Goal: Task Accomplishment & Management: Manage account settings

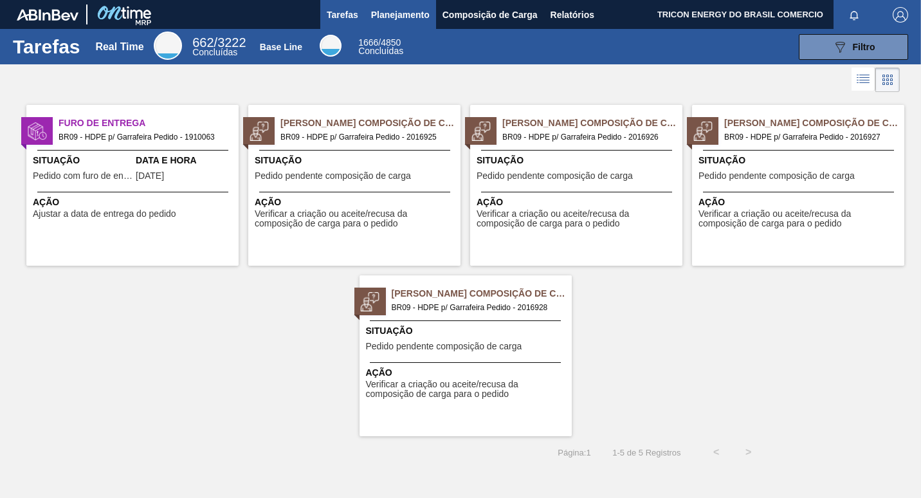
click at [392, 18] on span "Planejamento" at bounding box center [400, 14] width 59 height 15
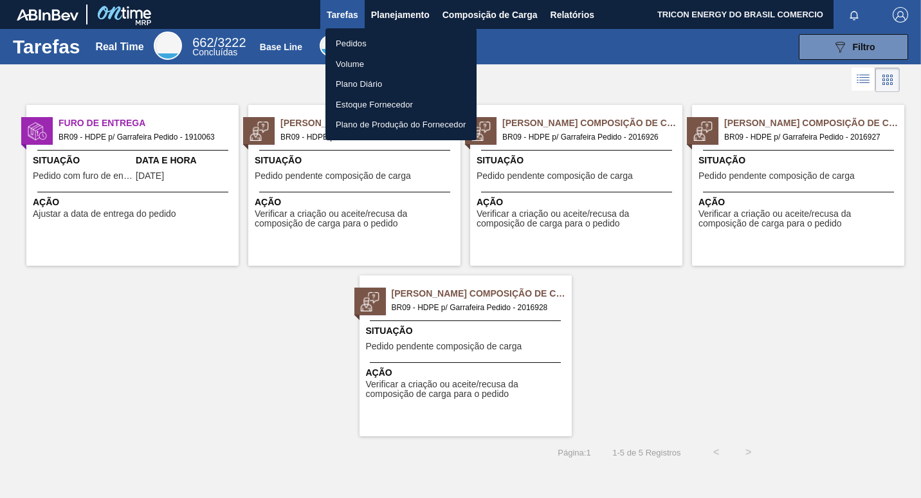
click at [358, 40] on li "Pedidos" at bounding box center [400, 43] width 151 height 21
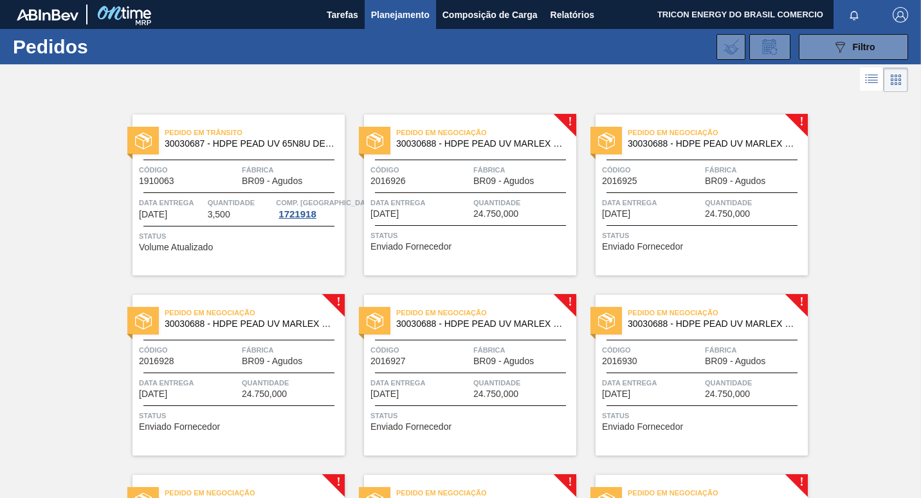
click at [525, 88] on div at bounding box center [460, 79] width 921 height 31
click at [439, 181] on div "Código 2016926" at bounding box center [420, 174] width 100 height 23
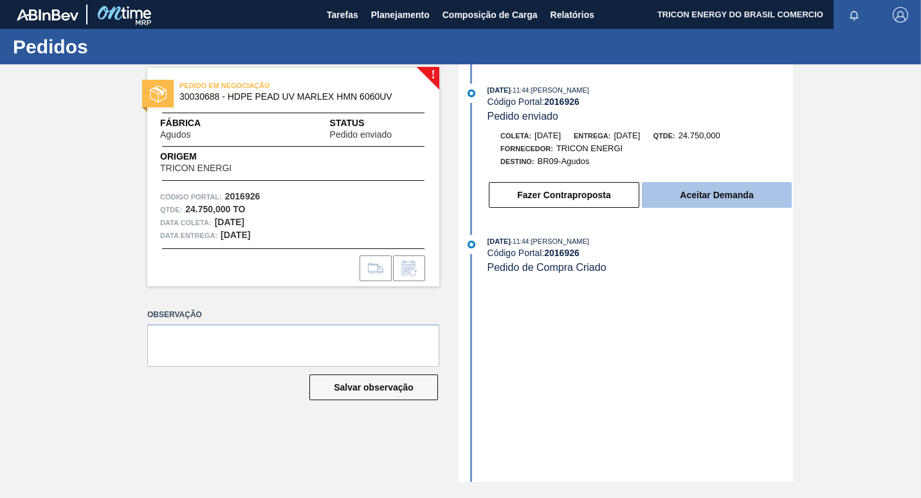
click at [690, 199] on button "Aceitar Demanda" at bounding box center [717, 195] width 150 height 26
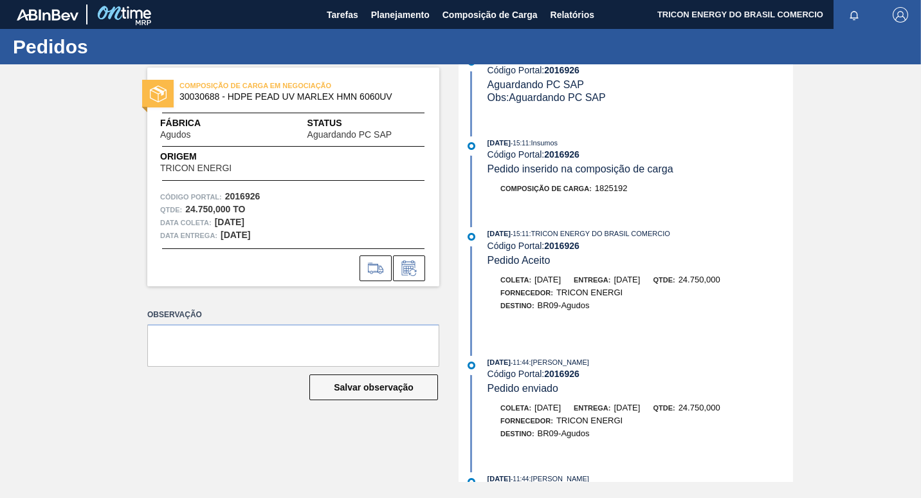
scroll to position [74, 0]
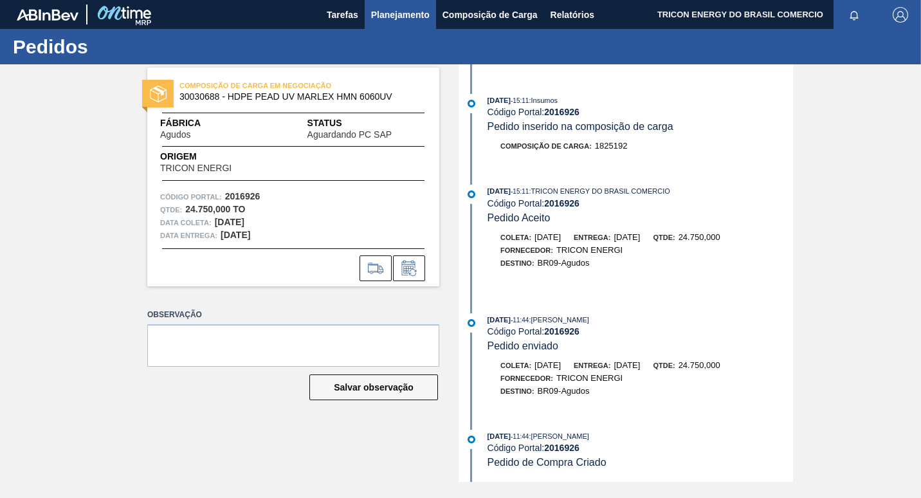
click at [394, 17] on span "Planejamento" at bounding box center [400, 14] width 59 height 15
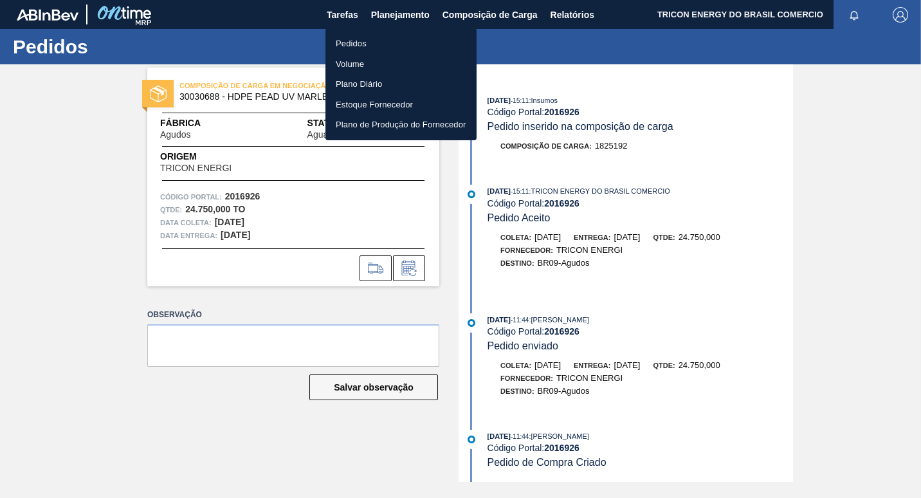
click at [357, 46] on li "Pedidos" at bounding box center [400, 43] width 151 height 21
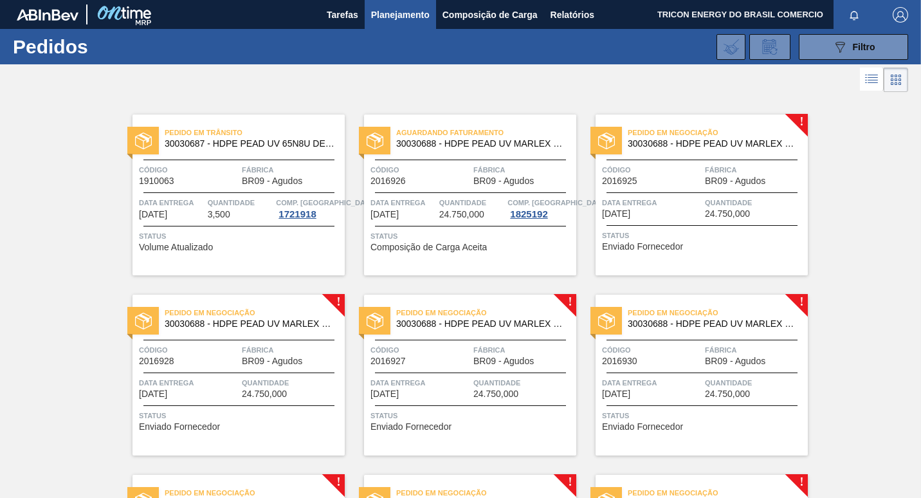
click at [673, 208] on span "Data entrega" at bounding box center [652, 202] width 100 height 13
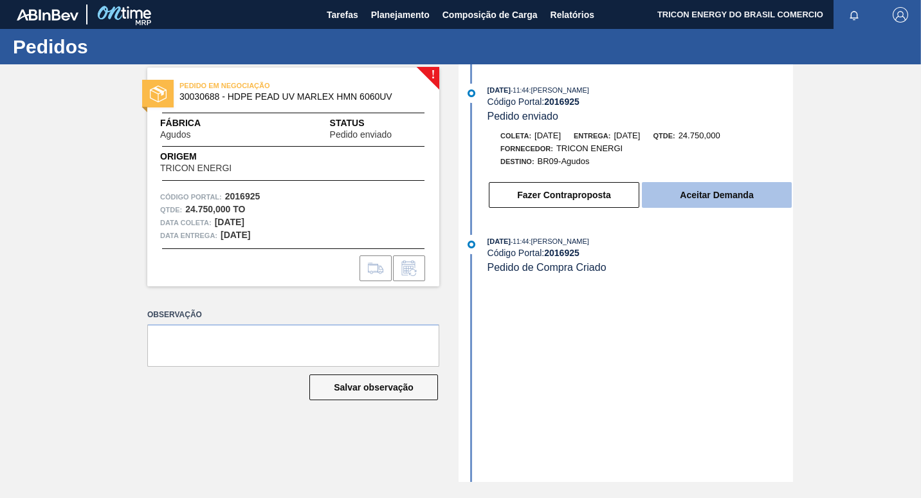
click at [705, 196] on button "Aceitar Demanda" at bounding box center [717, 195] width 150 height 26
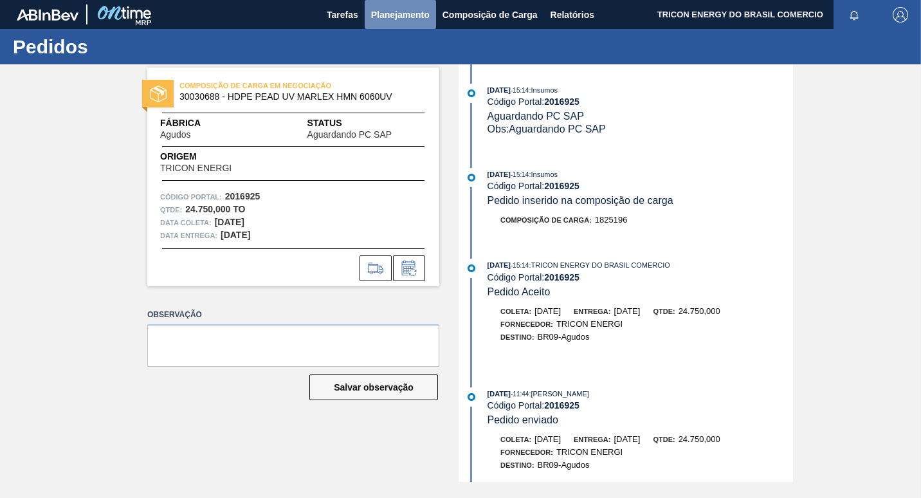
click at [382, 15] on span "Planejamento" at bounding box center [400, 14] width 59 height 15
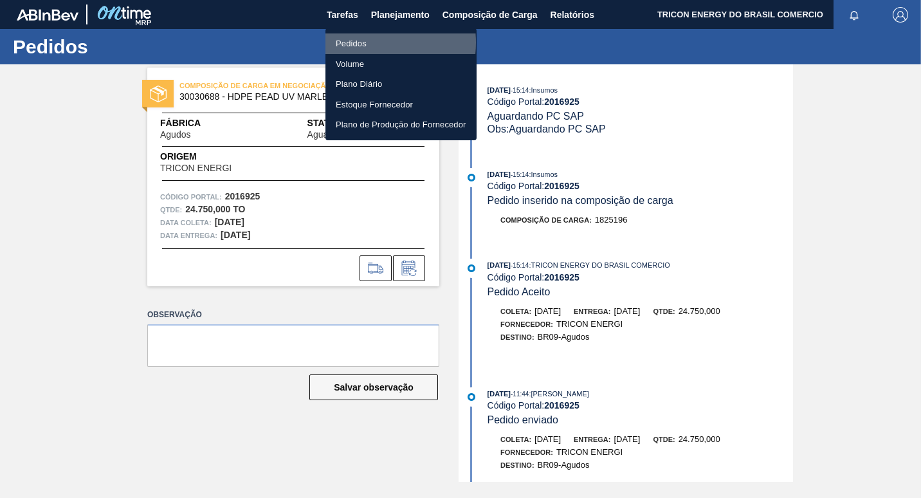
click at [355, 42] on li "Pedidos" at bounding box center [400, 43] width 151 height 21
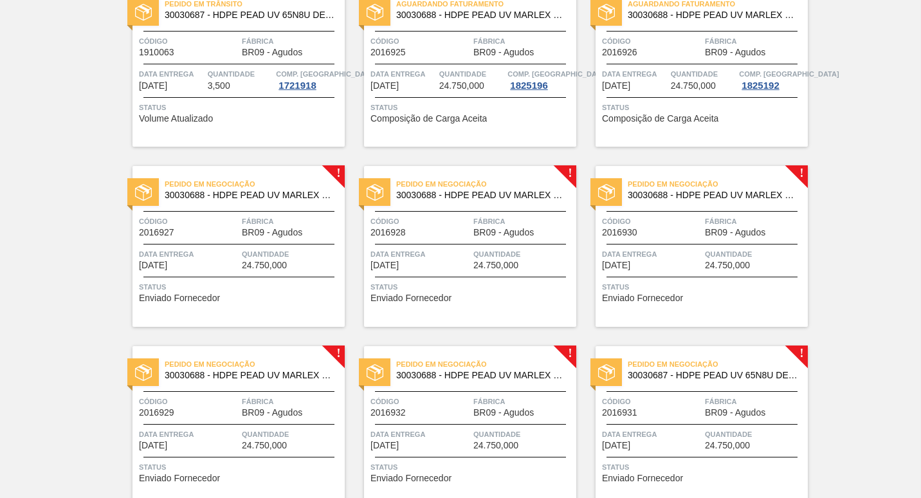
scroll to position [185, 0]
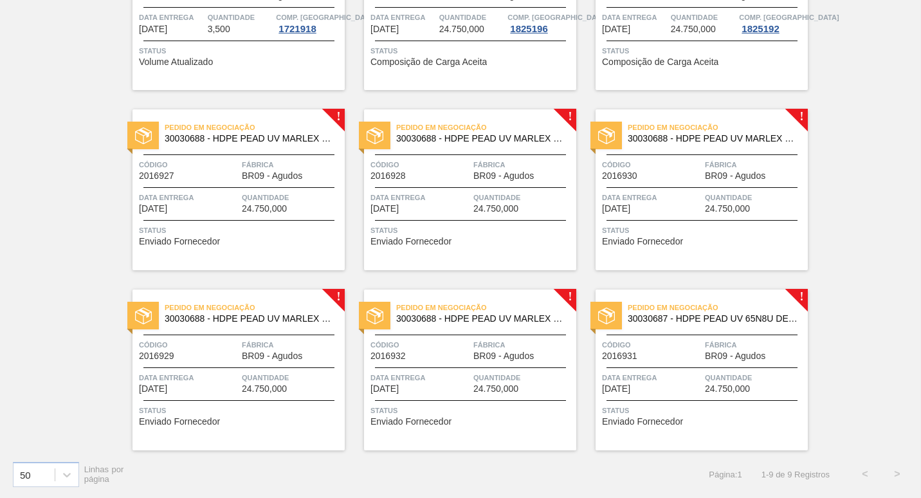
click at [229, 230] on span "Status" at bounding box center [240, 230] width 203 height 13
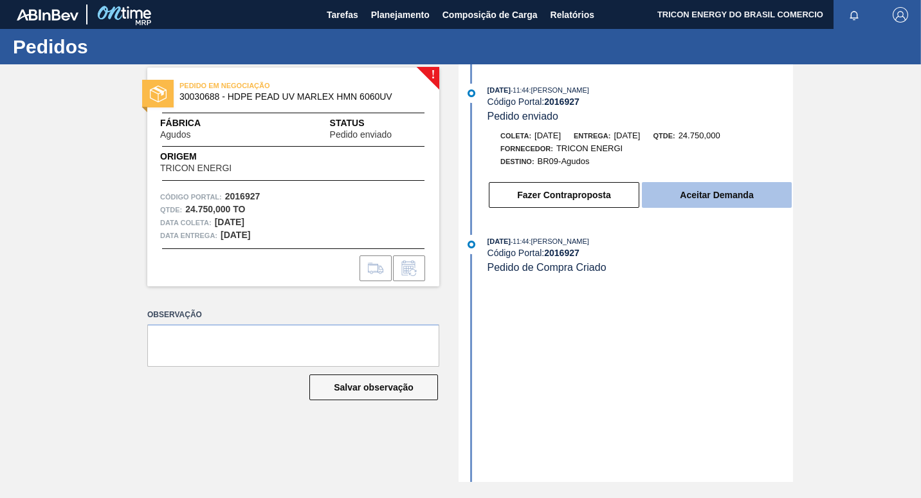
click at [677, 201] on button "Aceitar Demanda" at bounding box center [717, 195] width 150 height 26
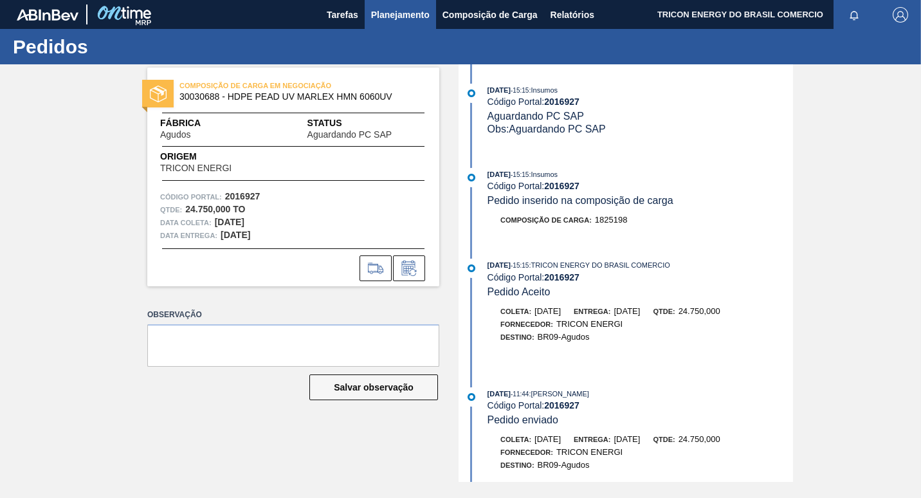
click at [389, 9] on span "Planejamento" at bounding box center [400, 14] width 59 height 15
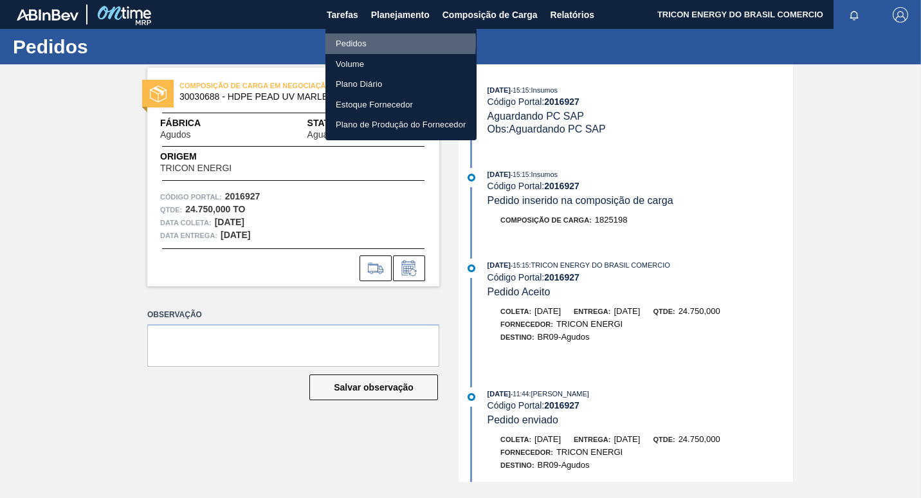
click at [357, 42] on li "Pedidos" at bounding box center [400, 43] width 151 height 21
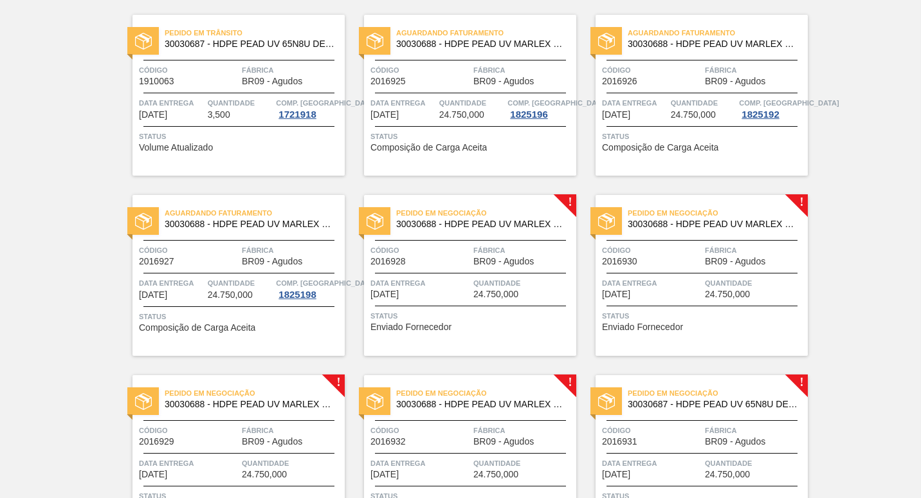
scroll to position [129, 0]
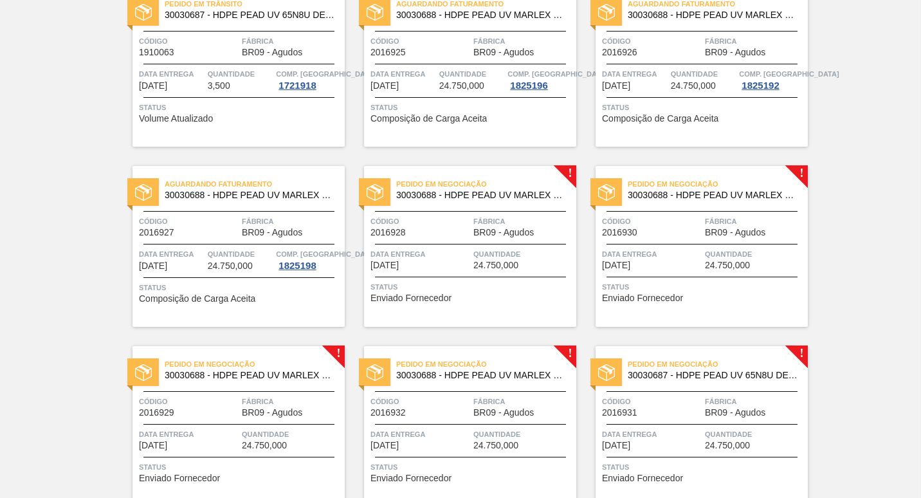
click at [476, 293] on div "Status Enviado Fornecedor" at bounding box center [471, 290] width 203 height 21
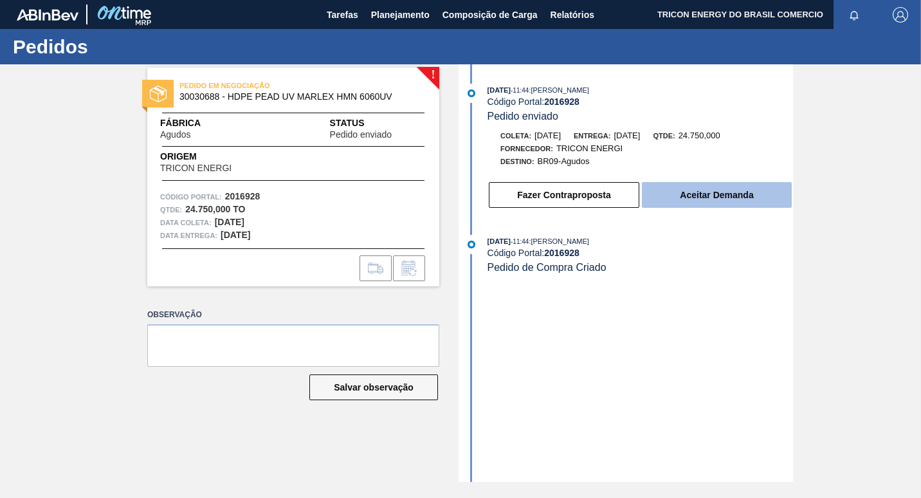
click at [711, 193] on button "Aceitar Demanda" at bounding box center [717, 195] width 150 height 26
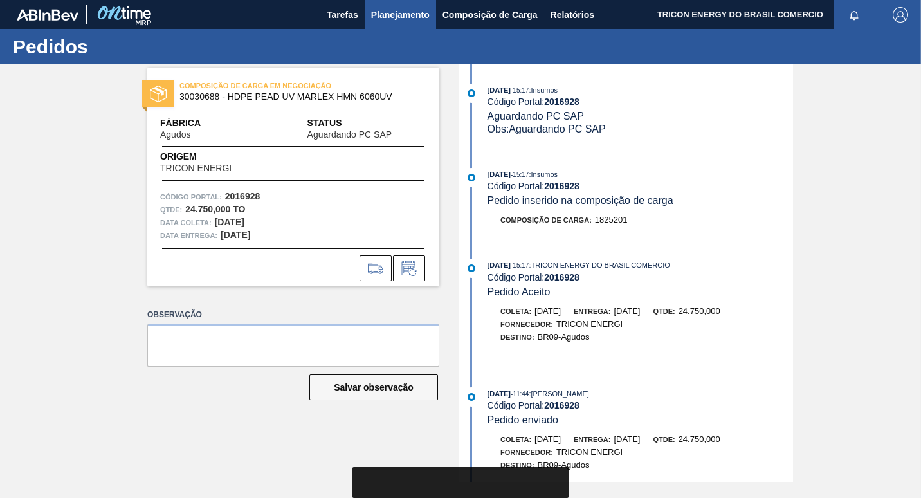
click at [408, 19] on span "Planejamento" at bounding box center [400, 14] width 59 height 15
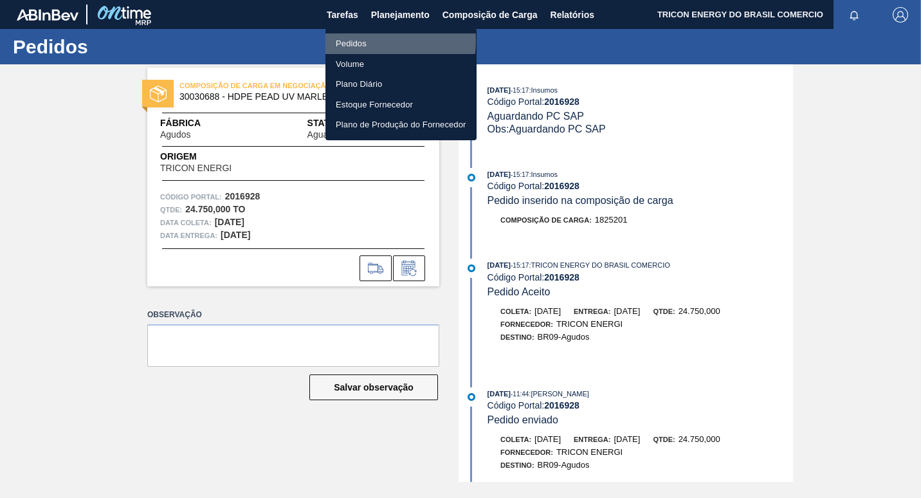
click at [354, 41] on li "Pedidos" at bounding box center [400, 43] width 151 height 21
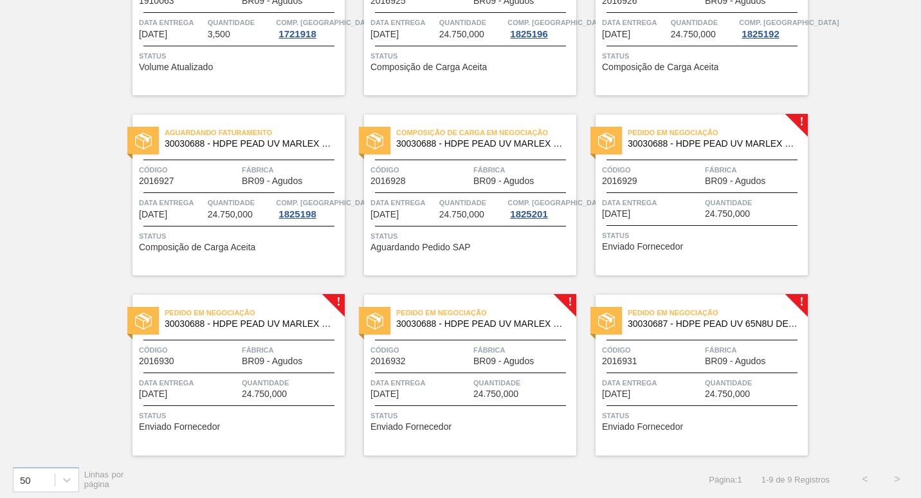
scroll to position [185, 0]
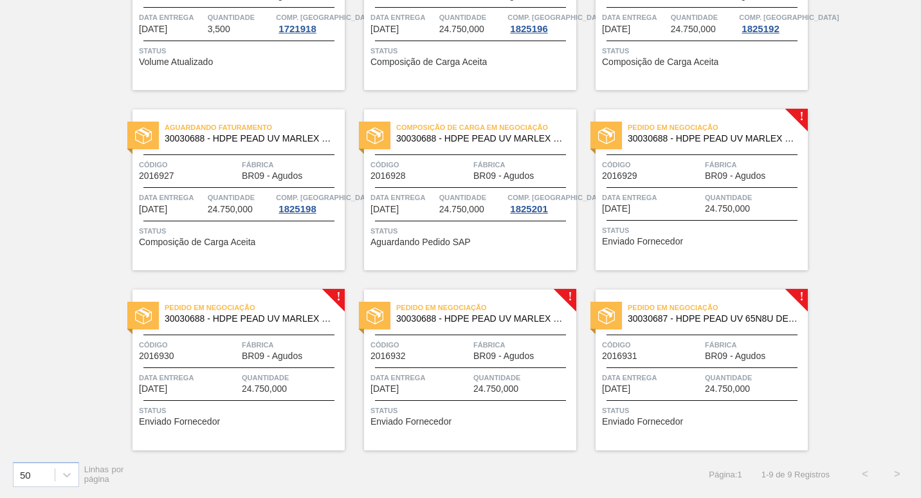
click at [686, 203] on span "Data entrega" at bounding box center [652, 197] width 100 height 13
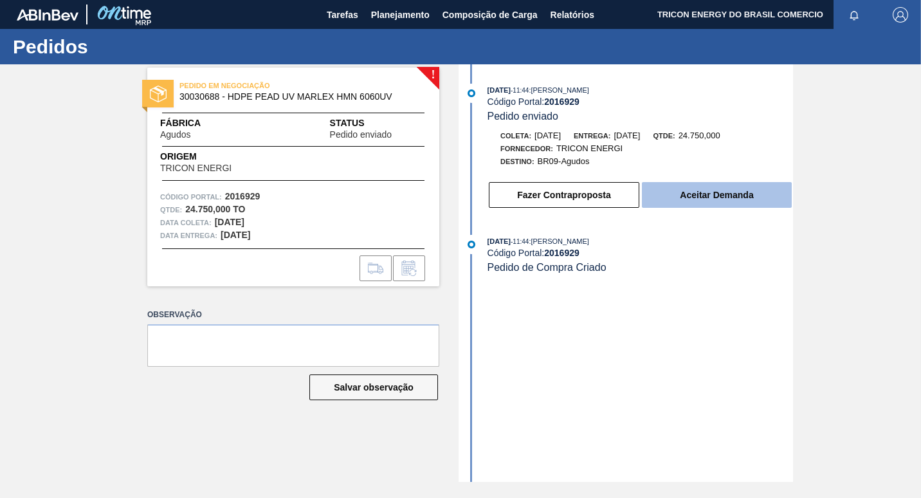
click at [690, 197] on button "Aceitar Demanda" at bounding box center [717, 195] width 150 height 26
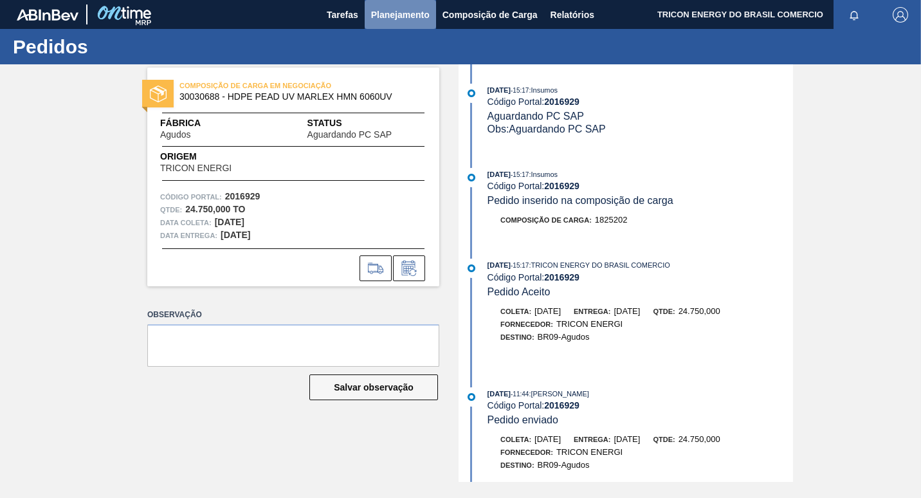
click at [405, 14] on span "Planejamento" at bounding box center [400, 14] width 59 height 15
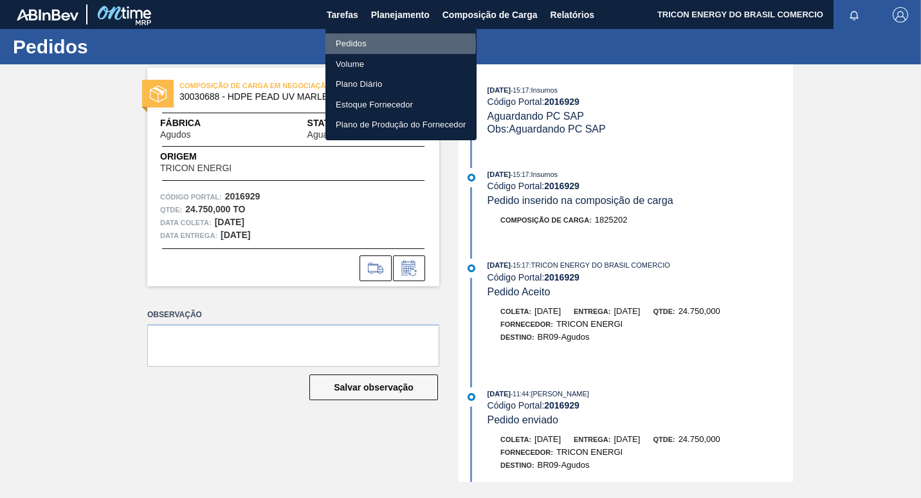
click at [361, 44] on li "Pedidos" at bounding box center [400, 43] width 151 height 21
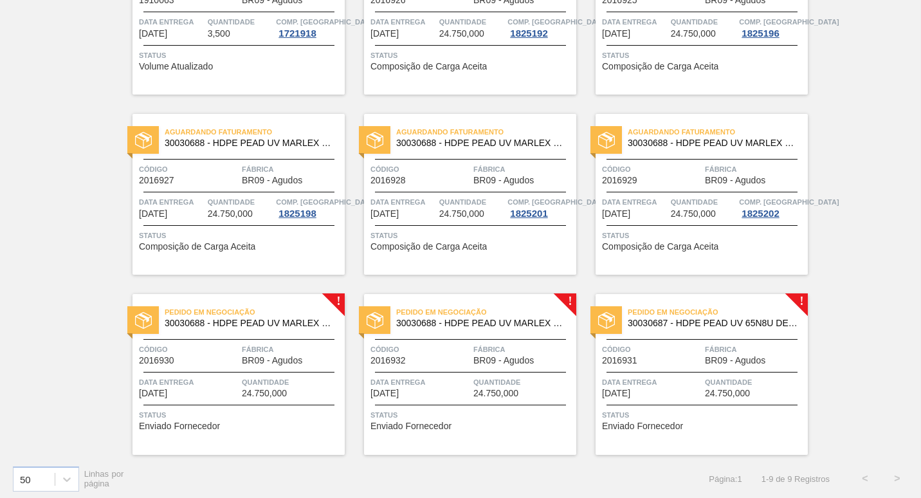
scroll to position [185, 0]
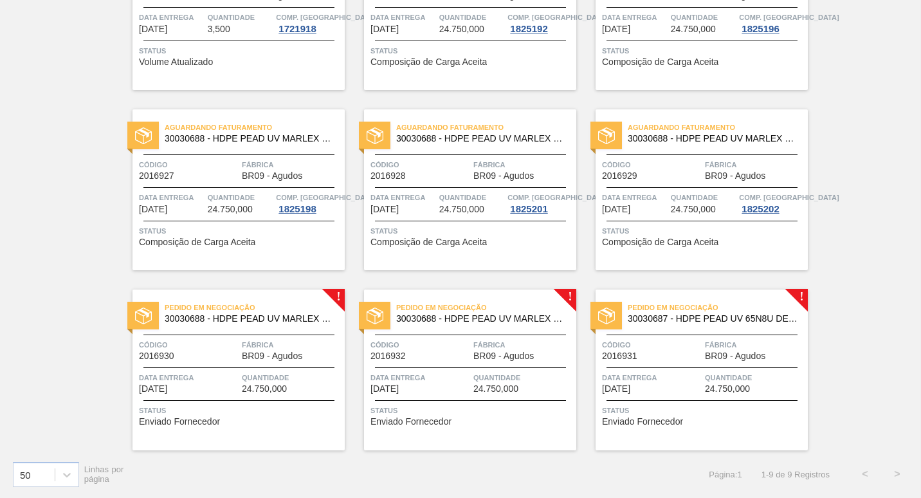
click at [299, 346] on span "Fábrica" at bounding box center [292, 344] width 100 height 13
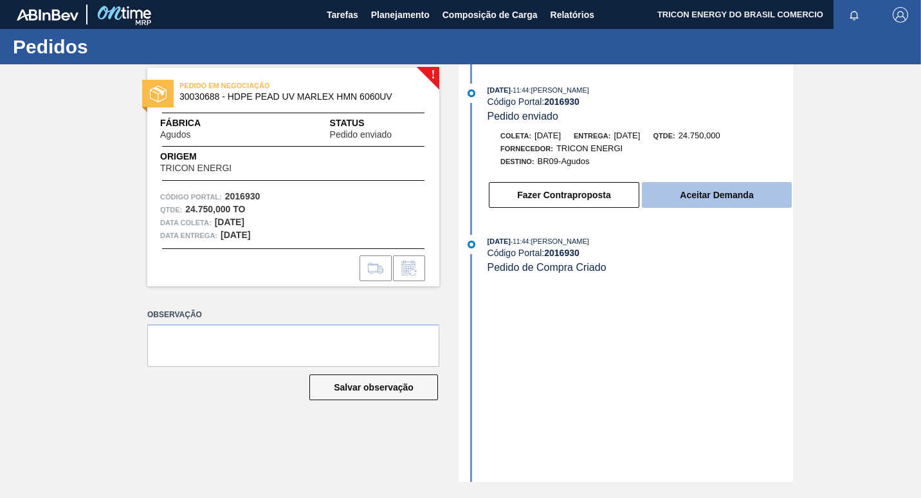
click at [705, 200] on button "Aceitar Demanda" at bounding box center [717, 195] width 150 height 26
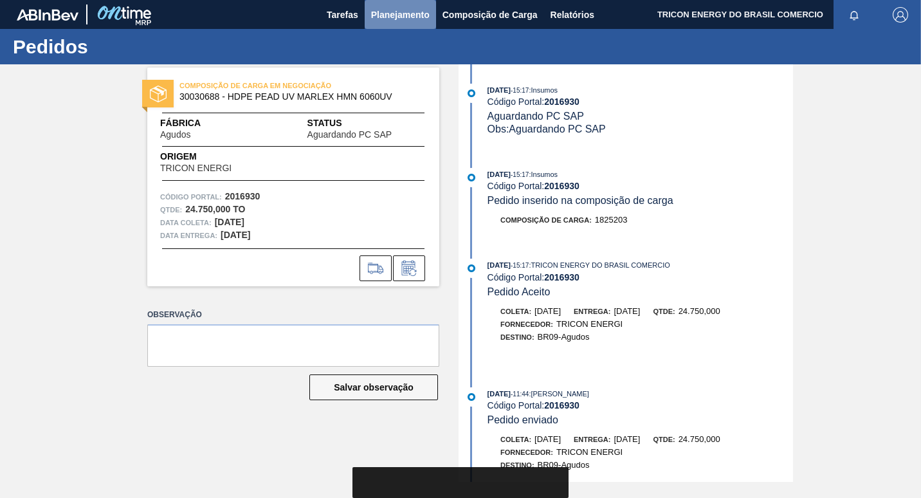
click at [399, 15] on span "Planejamento" at bounding box center [400, 14] width 59 height 15
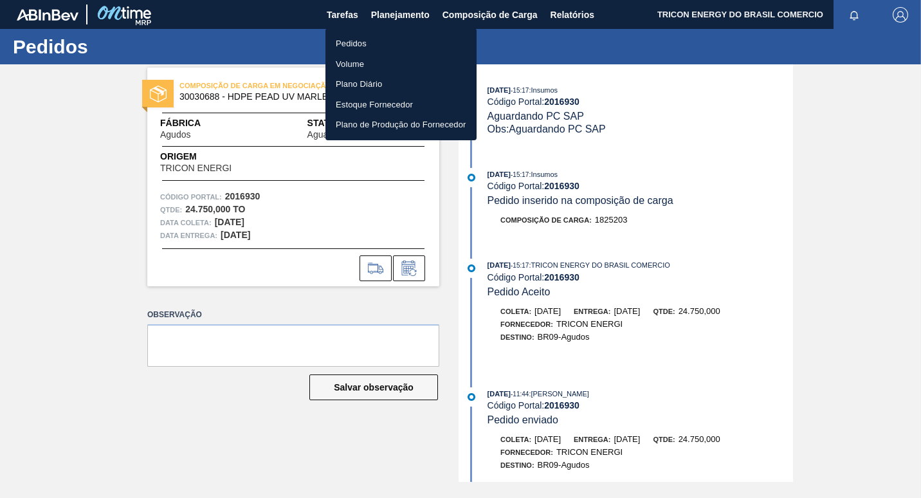
click at [345, 42] on li "Pedidos" at bounding box center [400, 43] width 151 height 21
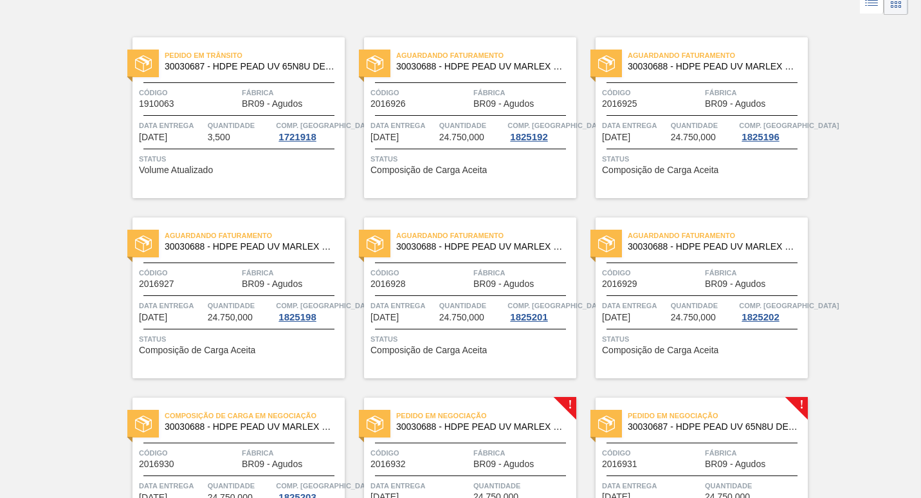
scroll to position [185, 0]
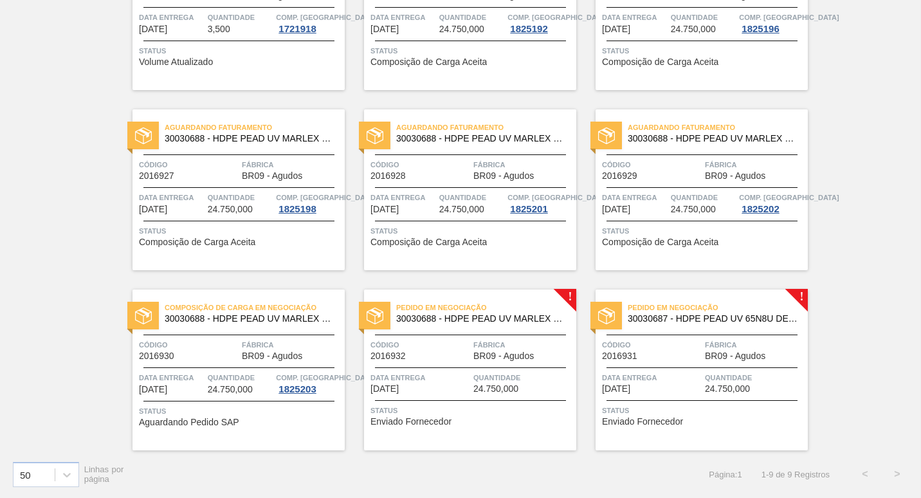
click at [454, 343] on span "Código" at bounding box center [420, 344] width 100 height 13
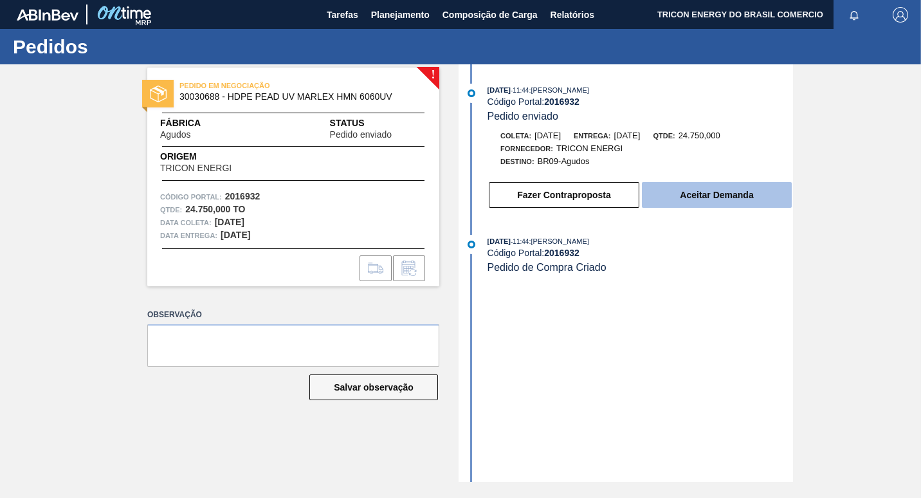
click at [705, 199] on button "Aceitar Demanda" at bounding box center [717, 195] width 150 height 26
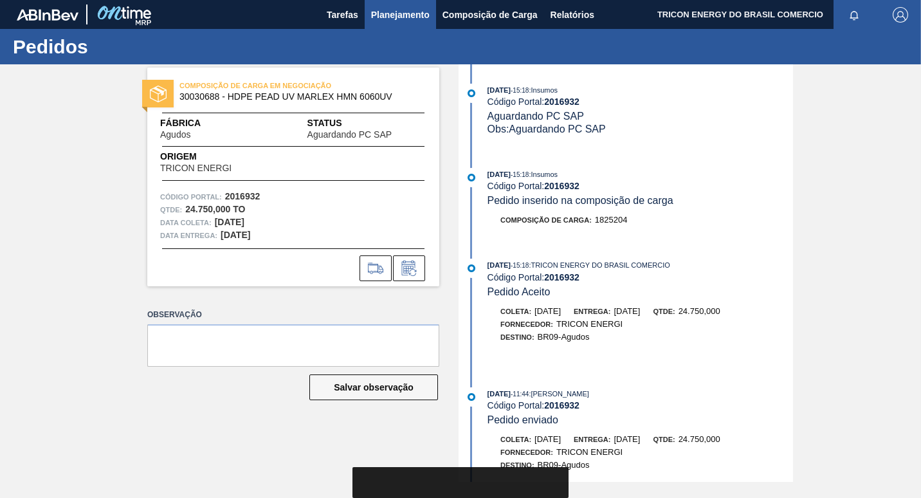
click at [396, 15] on span "Planejamento" at bounding box center [400, 14] width 59 height 15
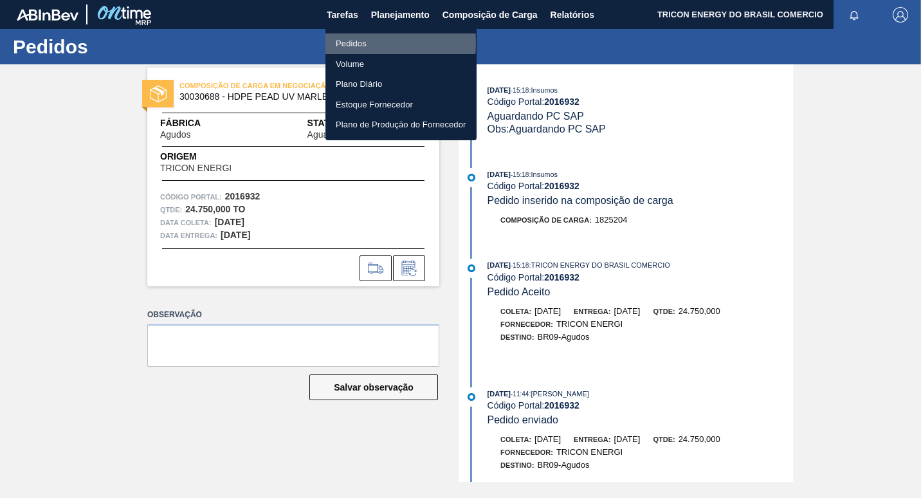
click at [349, 43] on li "Pedidos" at bounding box center [400, 43] width 151 height 21
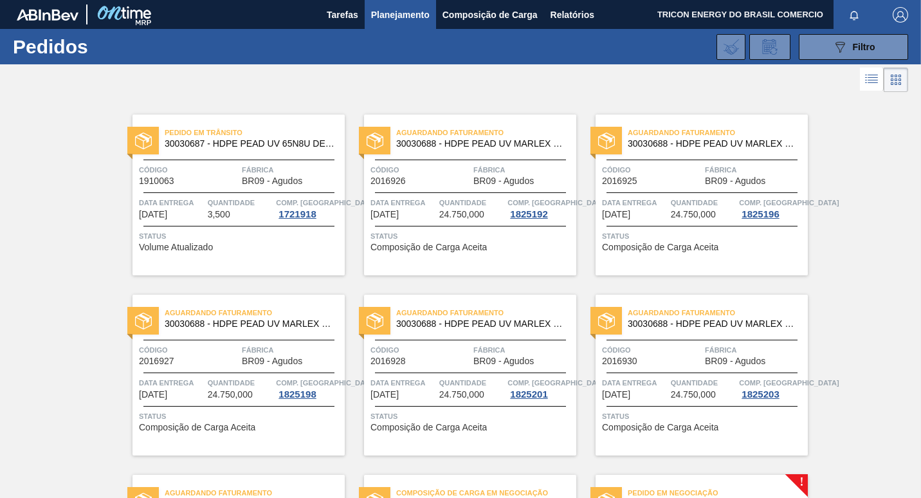
scroll to position [185, 0]
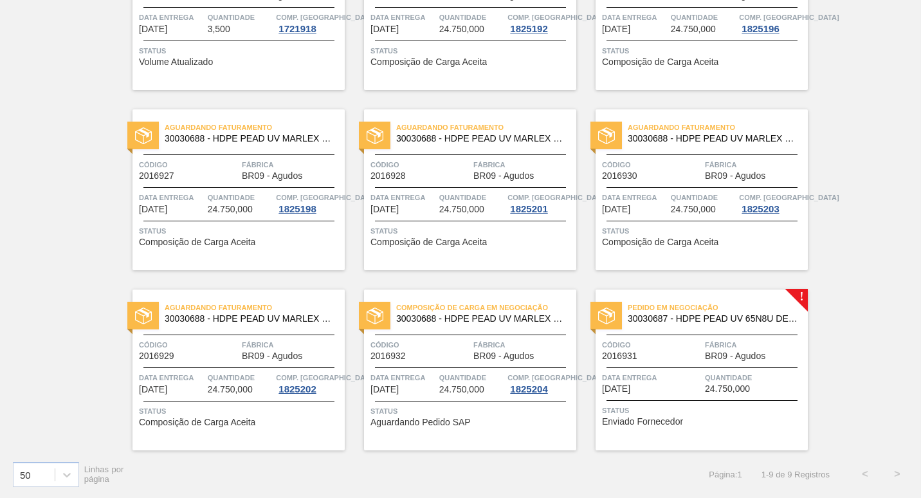
click at [668, 343] on span "Código" at bounding box center [652, 344] width 100 height 13
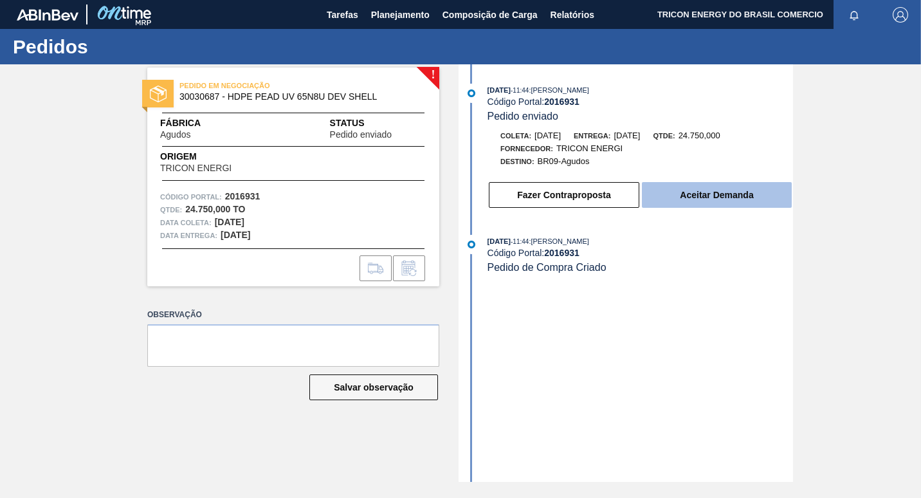
click at [731, 196] on button "Aceitar Demanda" at bounding box center [717, 195] width 150 height 26
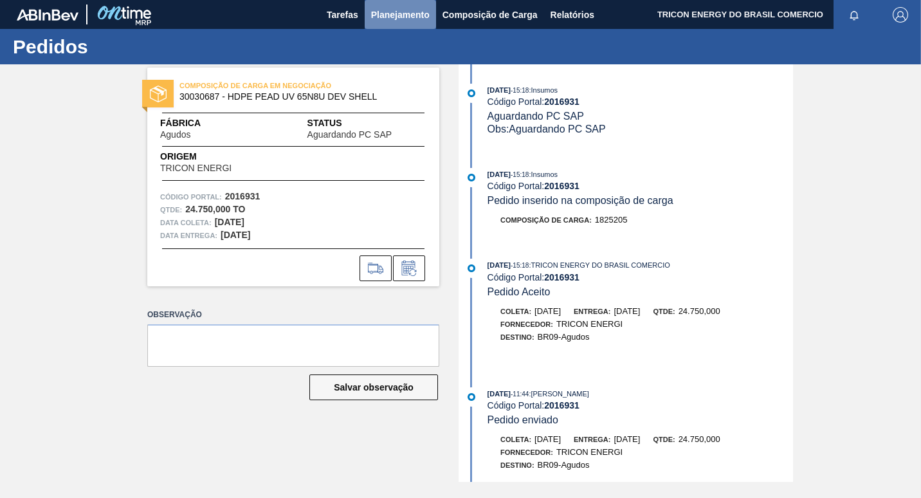
click at [393, 15] on span "Planejamento" at bounding box center [400, 14] width 59 height 15
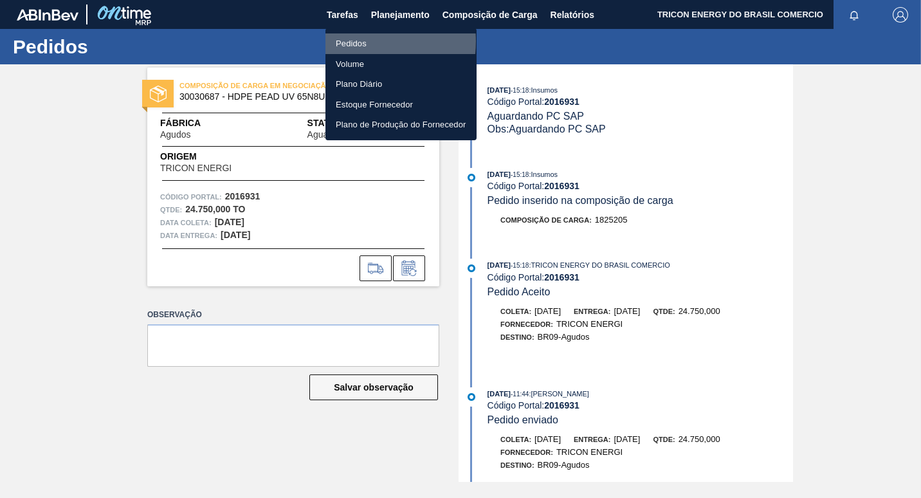
click at [349, 41] on li "Pedidos" at bounding box center [400, 43] width 151 height 21
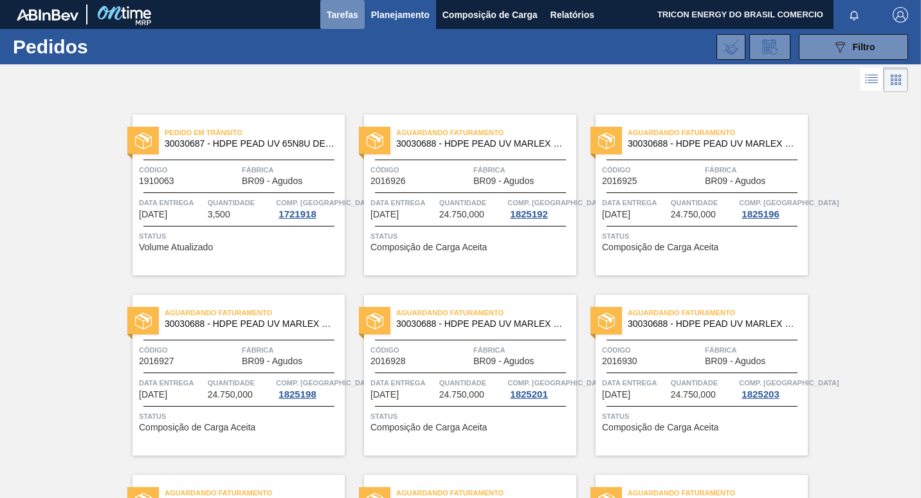
click at [345, 14] on span "Tarefas" at bounding box center [343, 14] width 32 height 15
